Goal: Navigation & Orientation: Find specific page/section

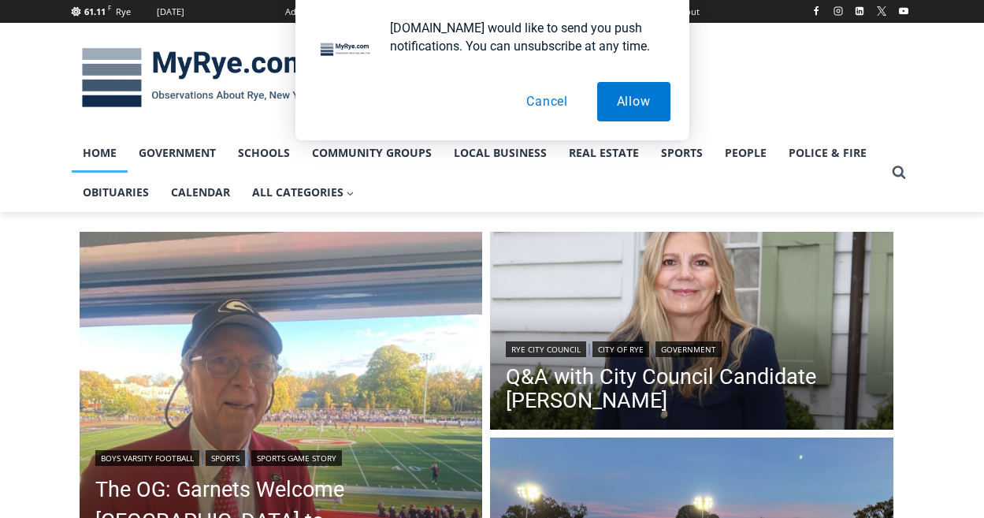
scroll to position [961, 0]
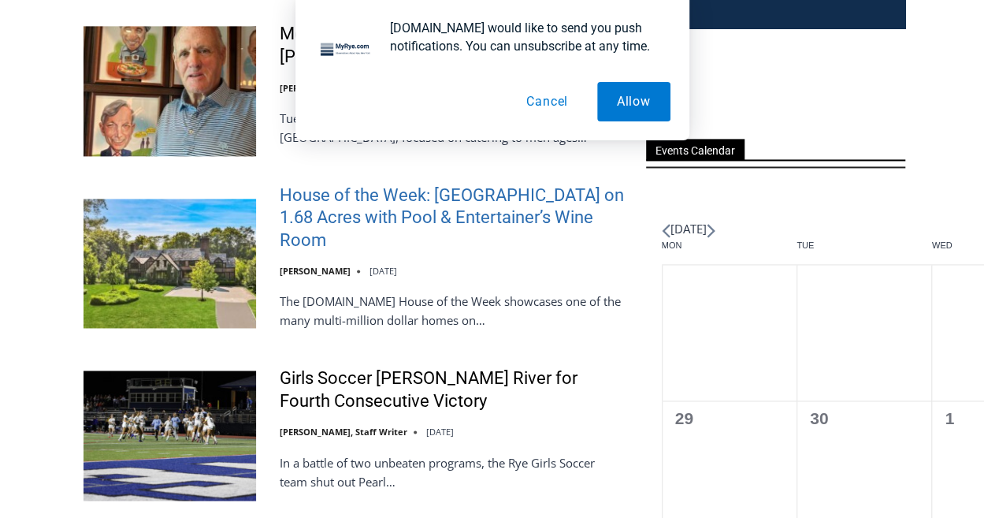
click at [470, 190] on ul "Pet Adoption: [PERSON_NAME], Calm and Sweet [PERSON_NAME] [DATE] [DOMAIN_NAME] …" at bounding box center [355, 423] width 542 height 1445
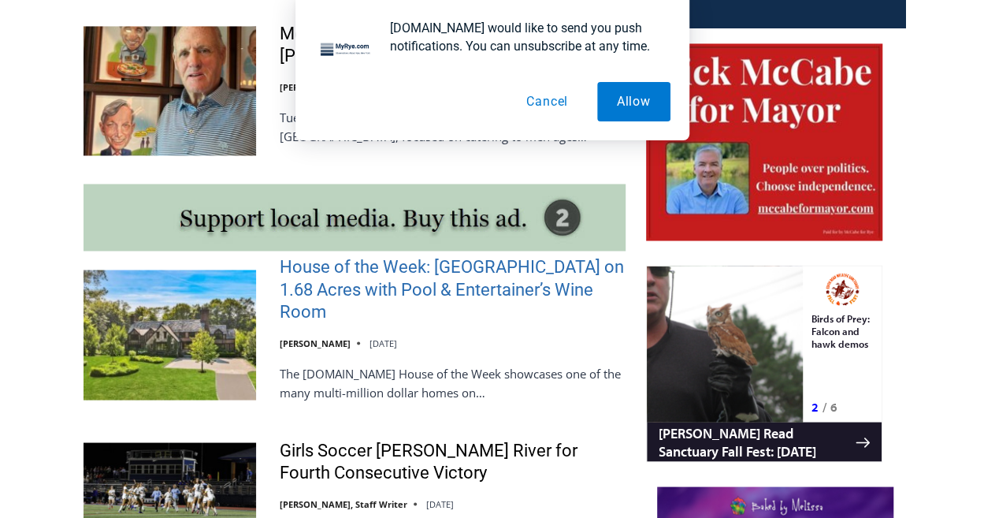
scroll to position [0, 0]
click at [444, 281] on link "House of the Week: [GEOGRAPHIC_DATA] on 1.68 Acres with Pool & Entertainer’s Wi…" at bounding box center [453, 289] width 346 height 68
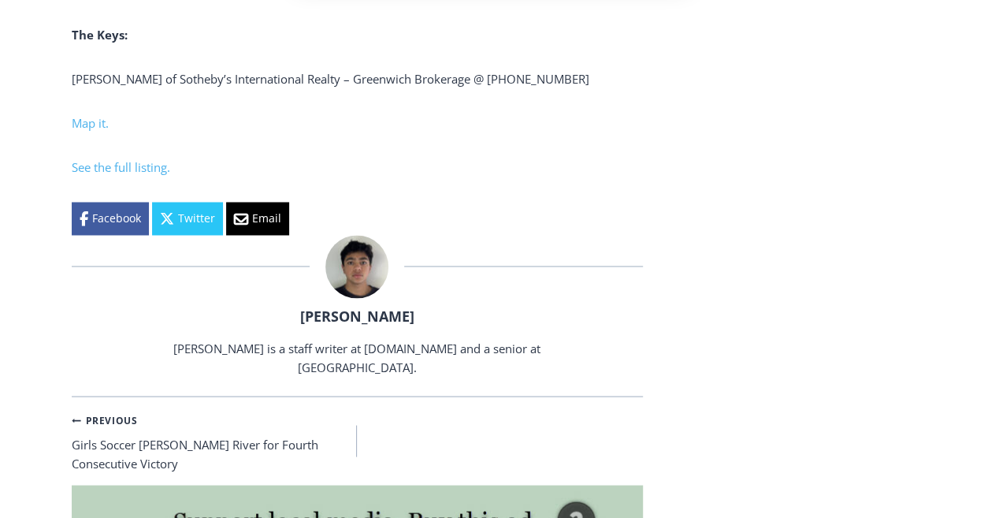
scroll to position [7129, 0]
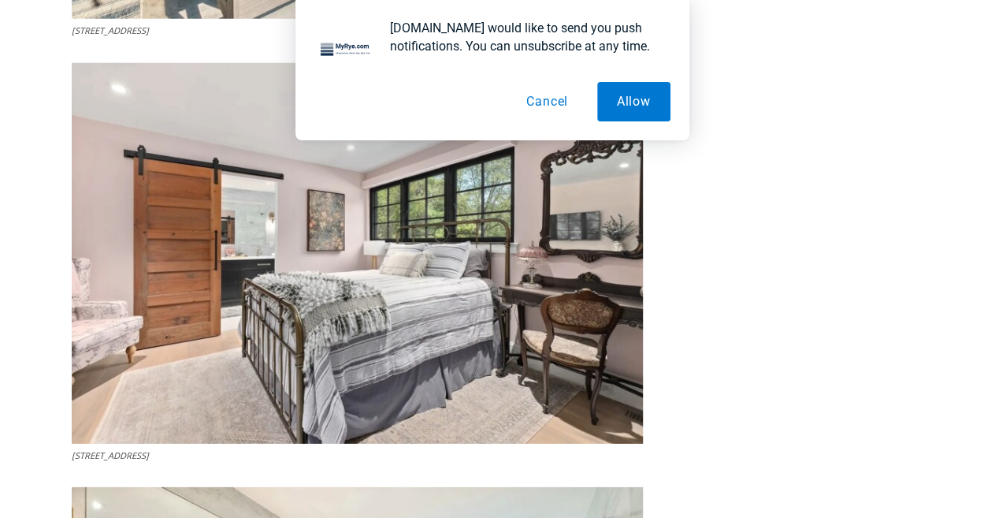
click at [541, 94] on button "Cancel" at bounding box center [547, 101] width 81 height 39
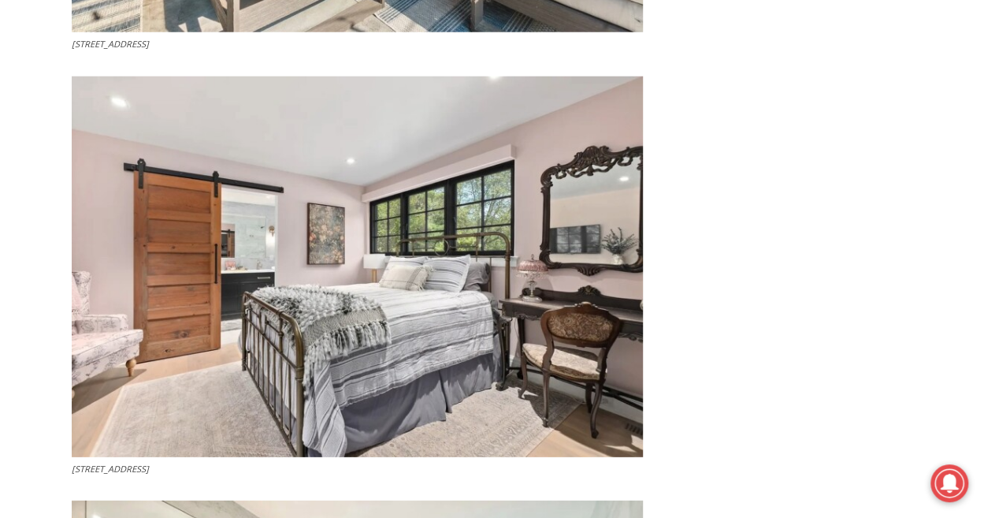
scroll to position [5012, 0]
